Goal: Information Seeking & Learning: Learn about a topic

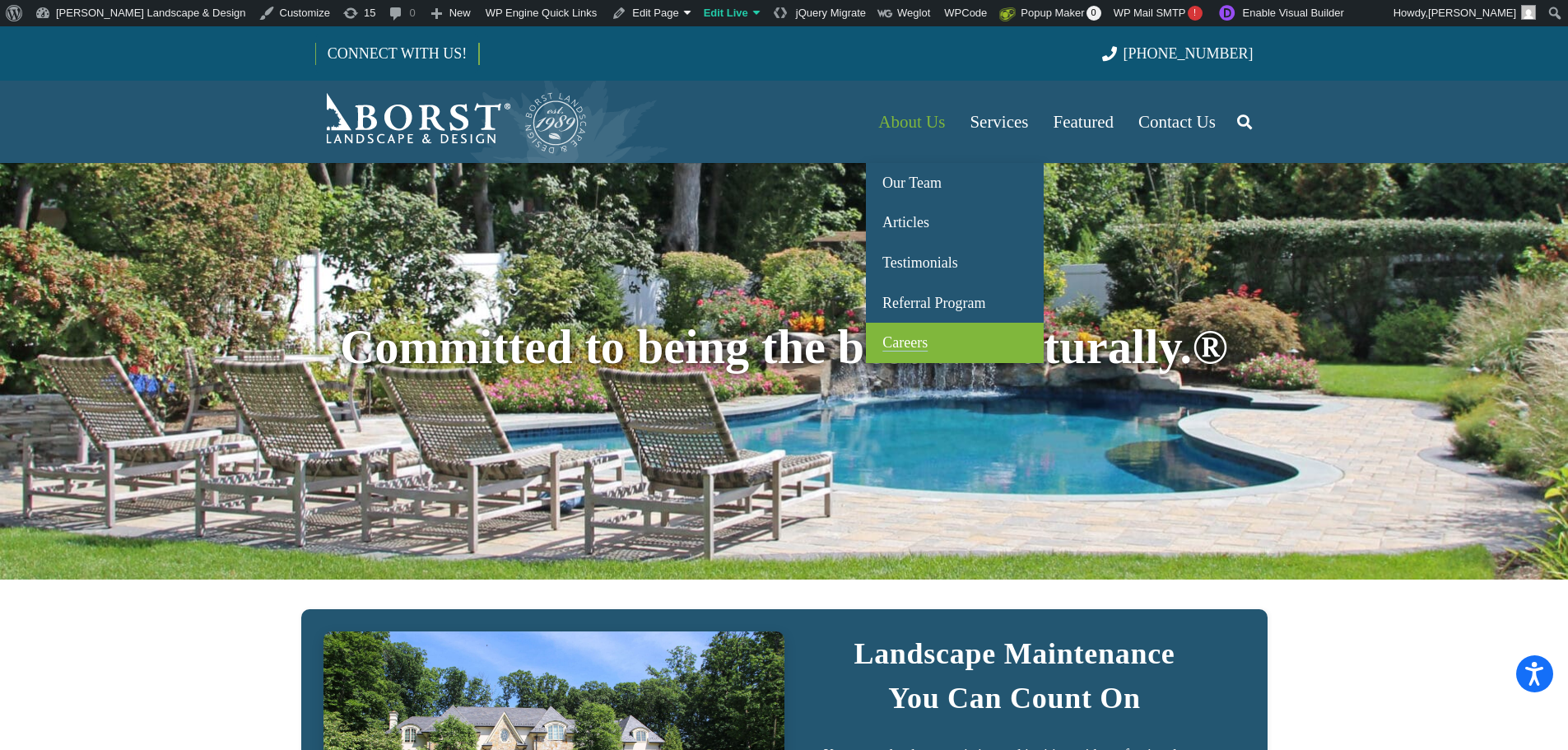
click at [919, 334] on link "Careers" at bounding box center [954, 343] width 178 height 40
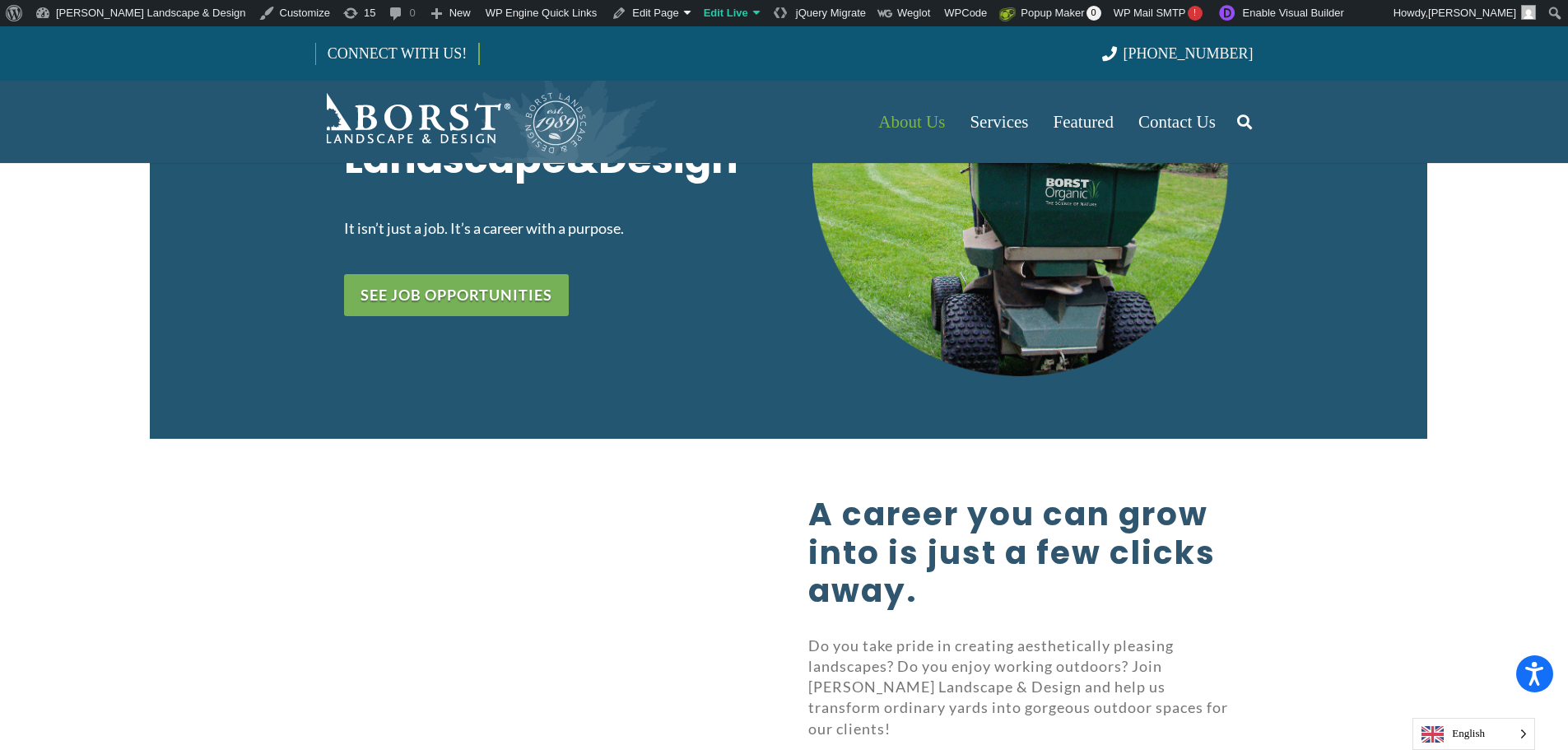
scroll to position [577, 0]
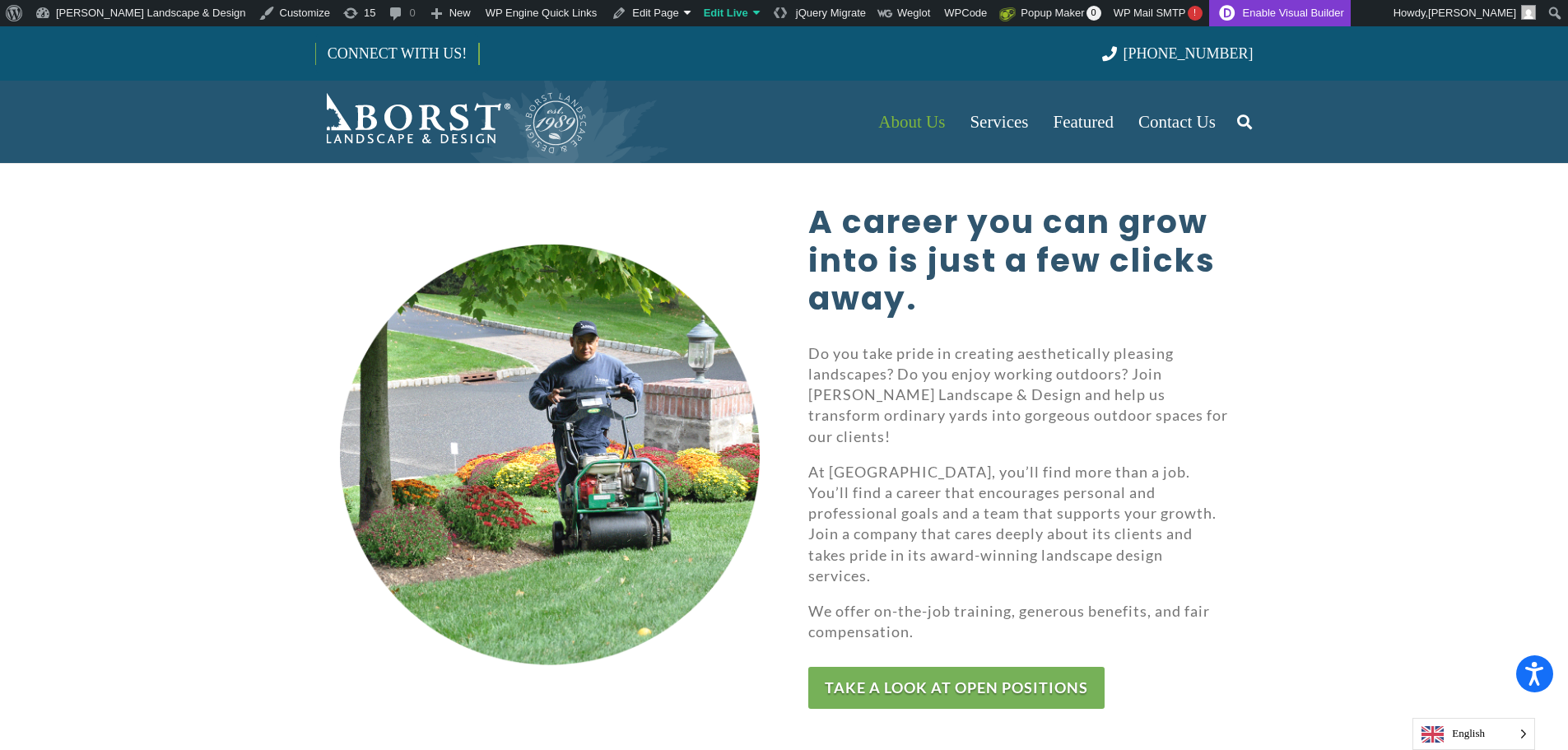
click at [1210, 19] on link "Enable Visual Builder" at bounding box center [1280, 13] width 141 height 26
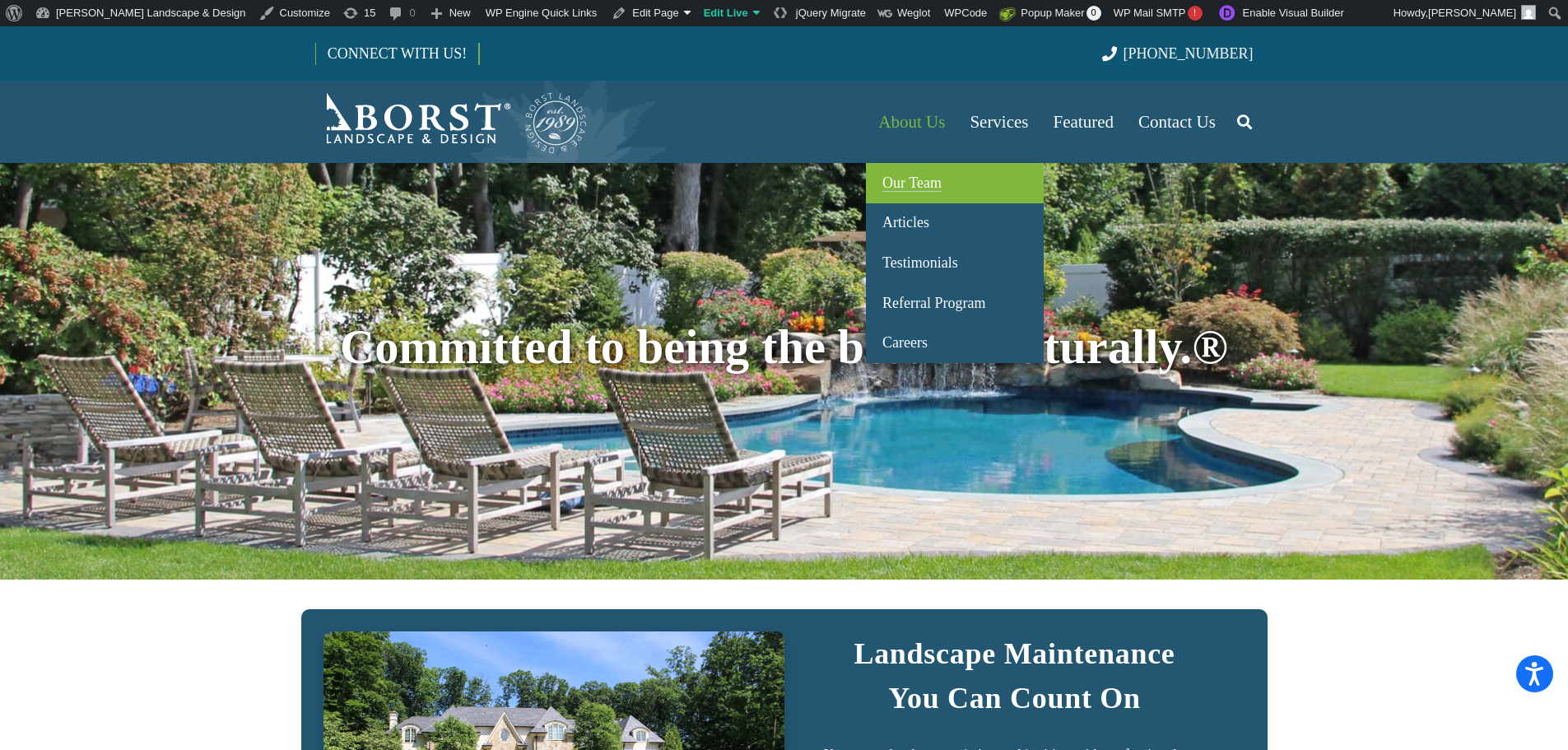
click at [919, 182] on span "Our Team" at bounding box center [912, 182] width 59 height 16
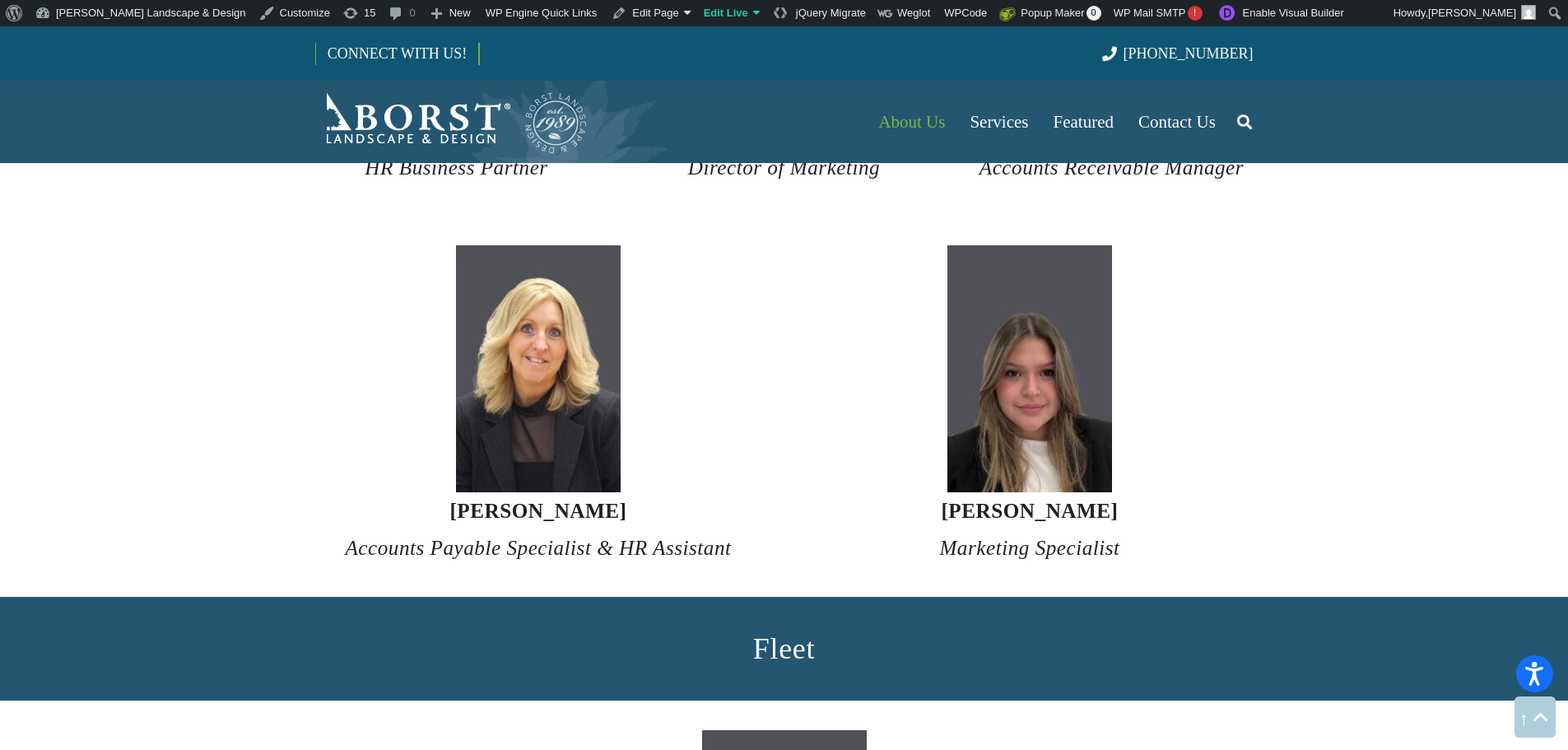
scroll to position [5677, 0]
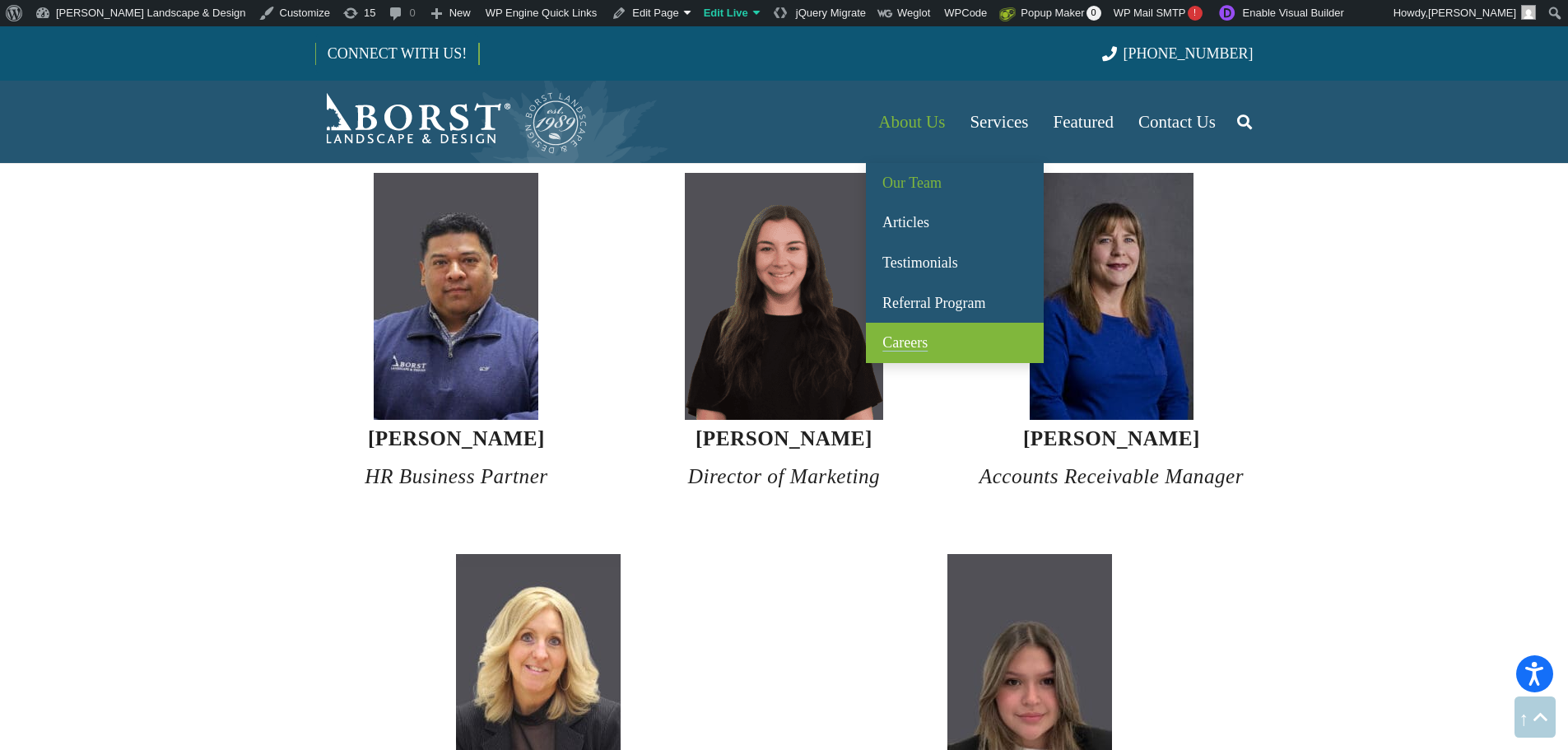
click at [924, 335] on span "Careers" at bounding box center [906, 342] width 46 height 16
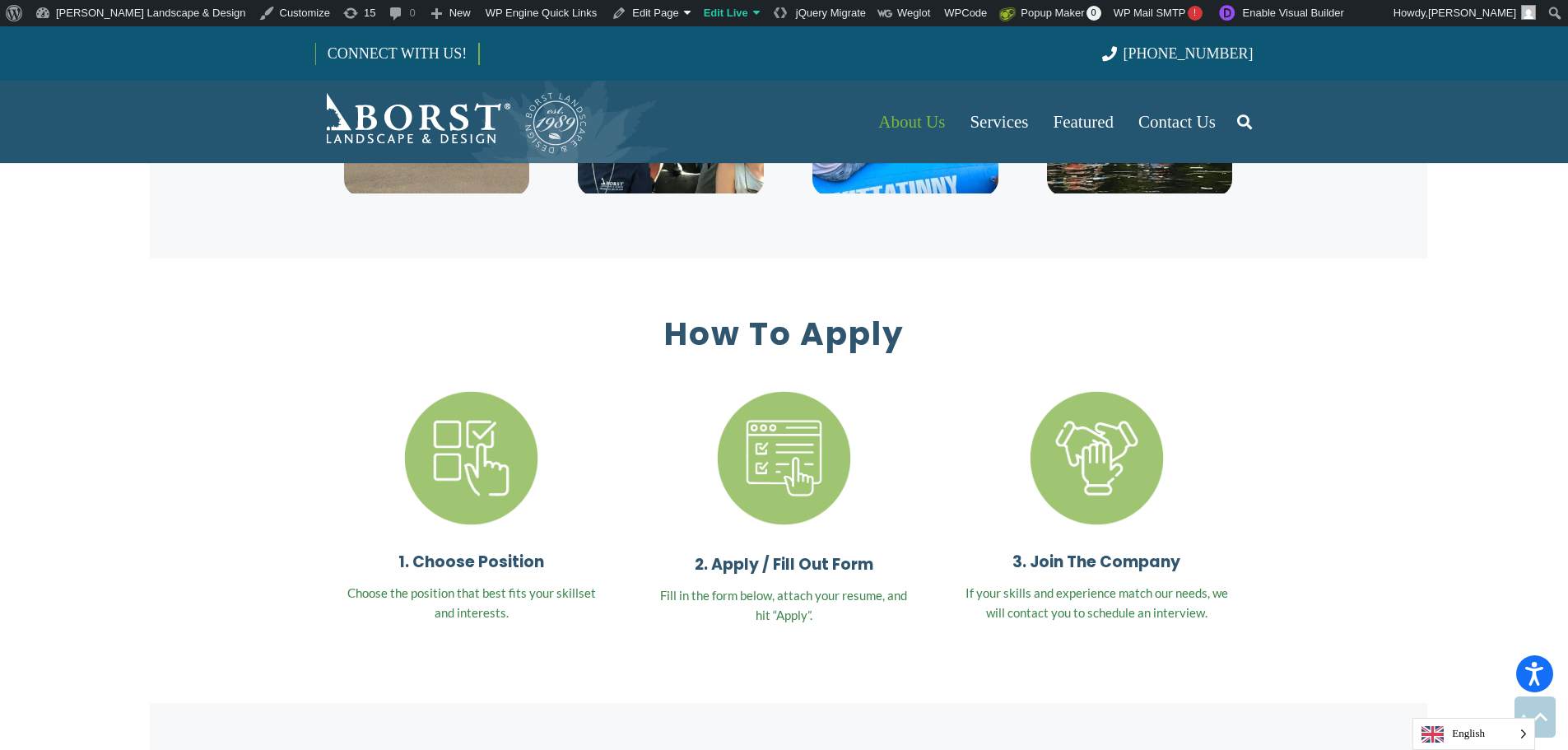
scroll to position [4914, 0]
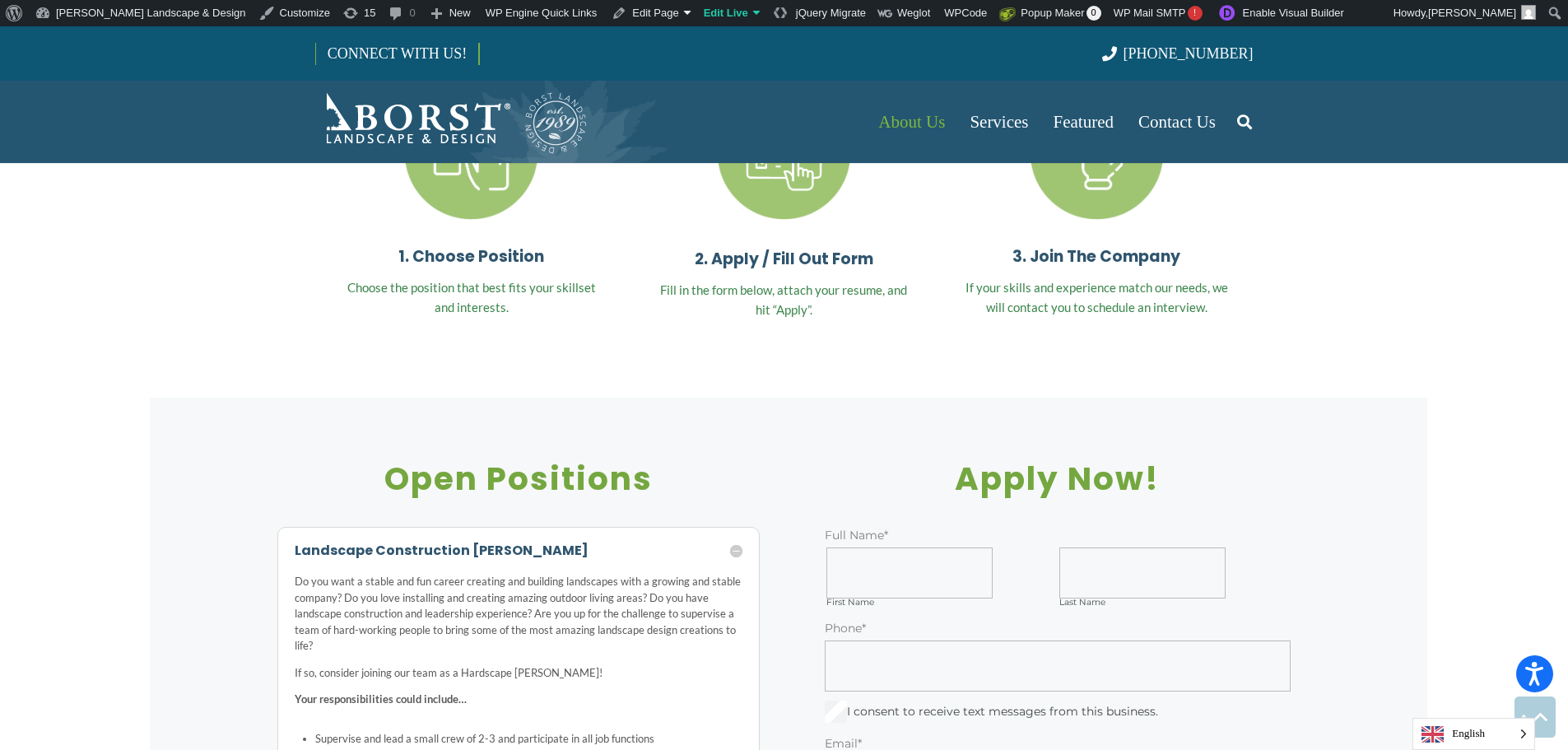
click at [732, 545] on h5 "Landscape Construction [PERSON_NAME]" at bounding box center [519, 551] width 449 height 13
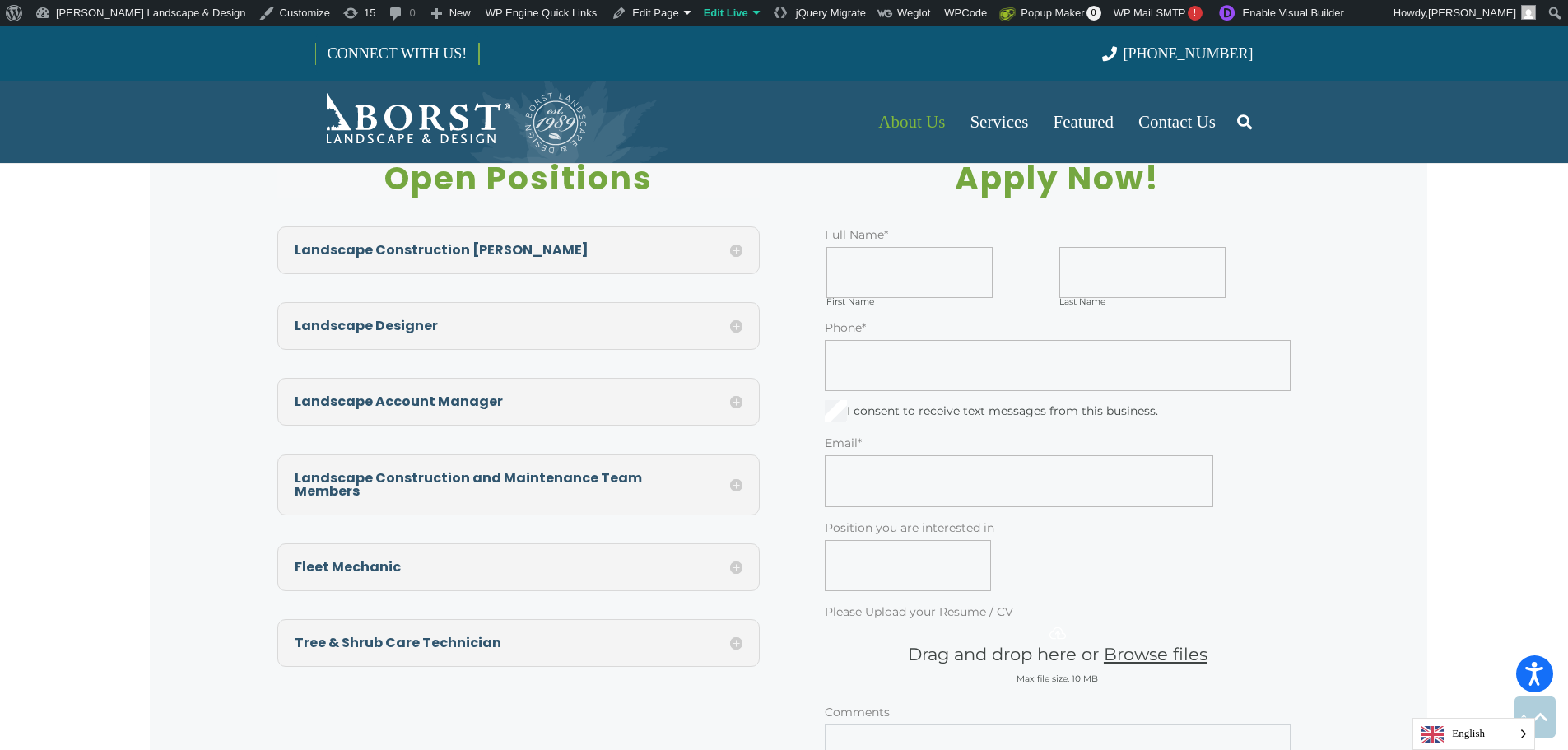
scroll to position [5244, 0]
